Goal: Navigation & Orientation: Find specific page/section

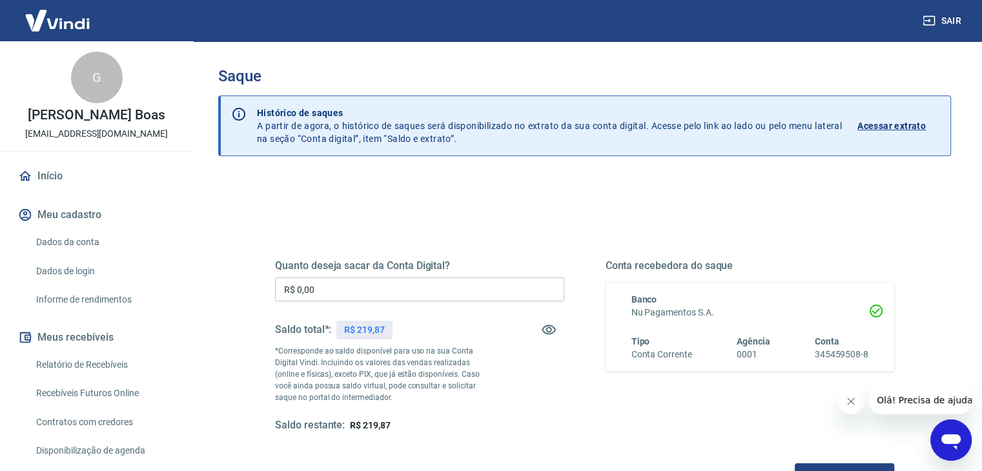
click at [111, 185] on link "Início" at bounding box center [96, 176] width 162 height 28
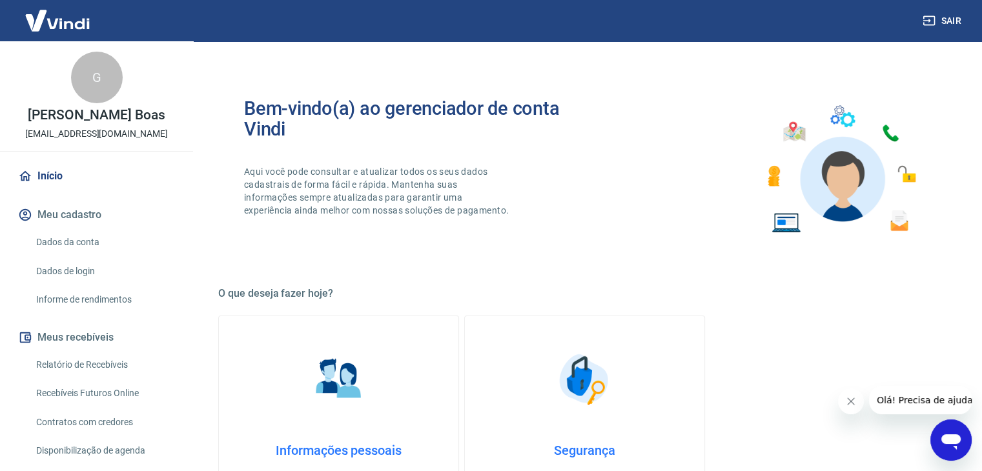
click at [114, 183] on link "Início" at bounding box center [96, 176] width 162 height 28
